Goal: Find specific page/section: Find specific page/section

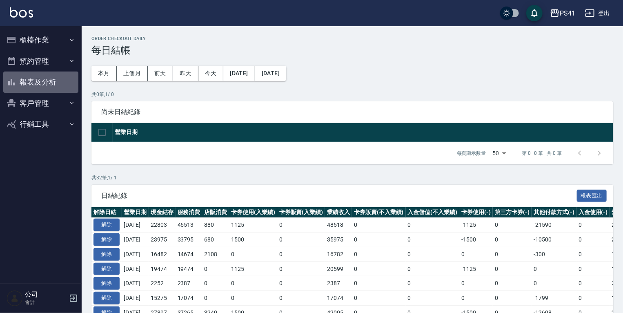
click at [29, 81] on button "報表及分析" at bounding box center [40, 81] width 75 height 21
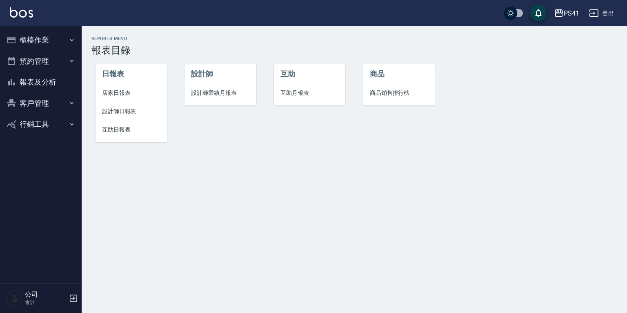
click at [121, 109] on span "設計師日報表" at bounding box center [131, 111] width 58 height 9
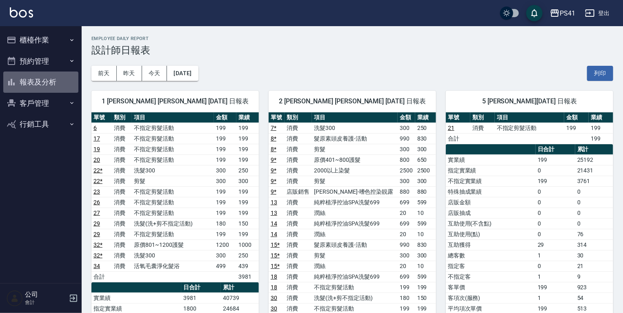
click at [34, 78] on button "報表及分析" at bounding box center [40, 81] width 75 height 21
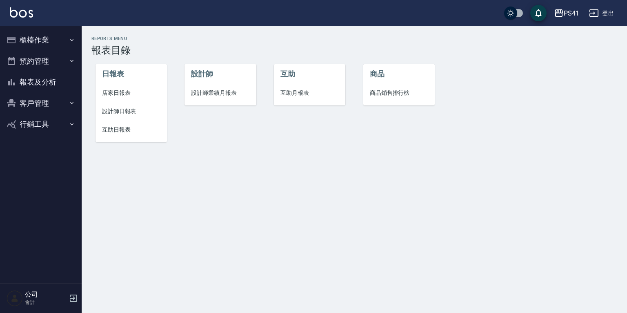
click at [114, 131] on span "互助日報表" at bounding box center [131, 129] width 58 height 9
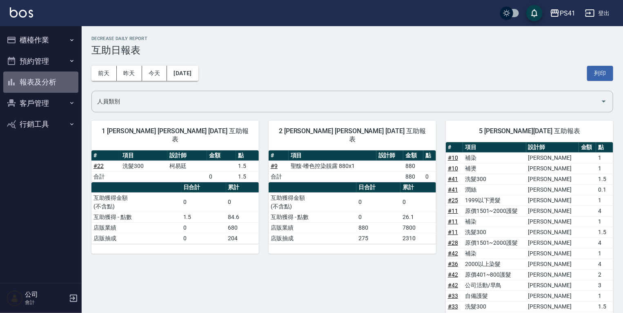
click at [37, 82] on button "報表及分析" at bounding box center [40, 81] width 75 height 21
